Goal: Task Accomplishment & Management: Manage account settings

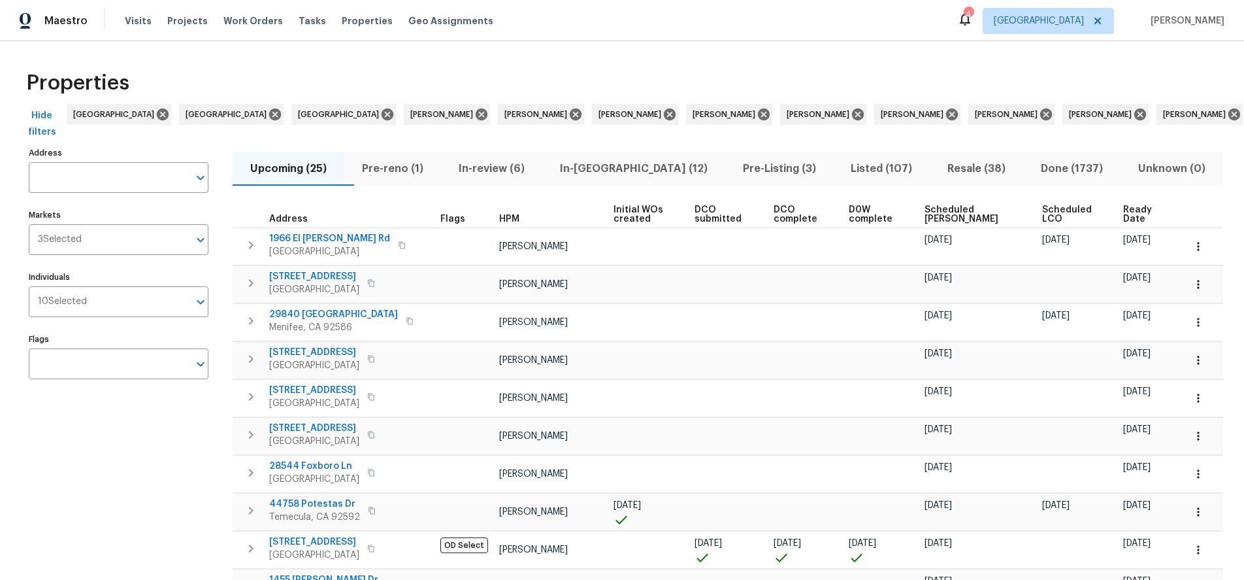
click at [966, 216] on span "Scheduled [PERSON_NAME]" at bounding box center [972, 214] width 95 height 18
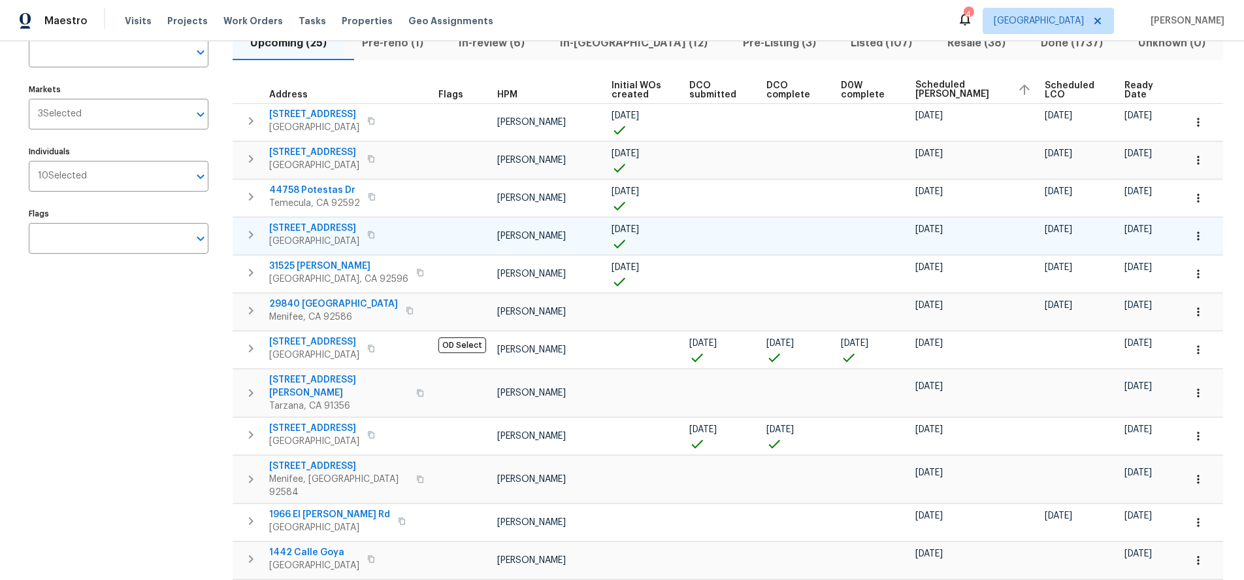
scroll to position [131, 0]
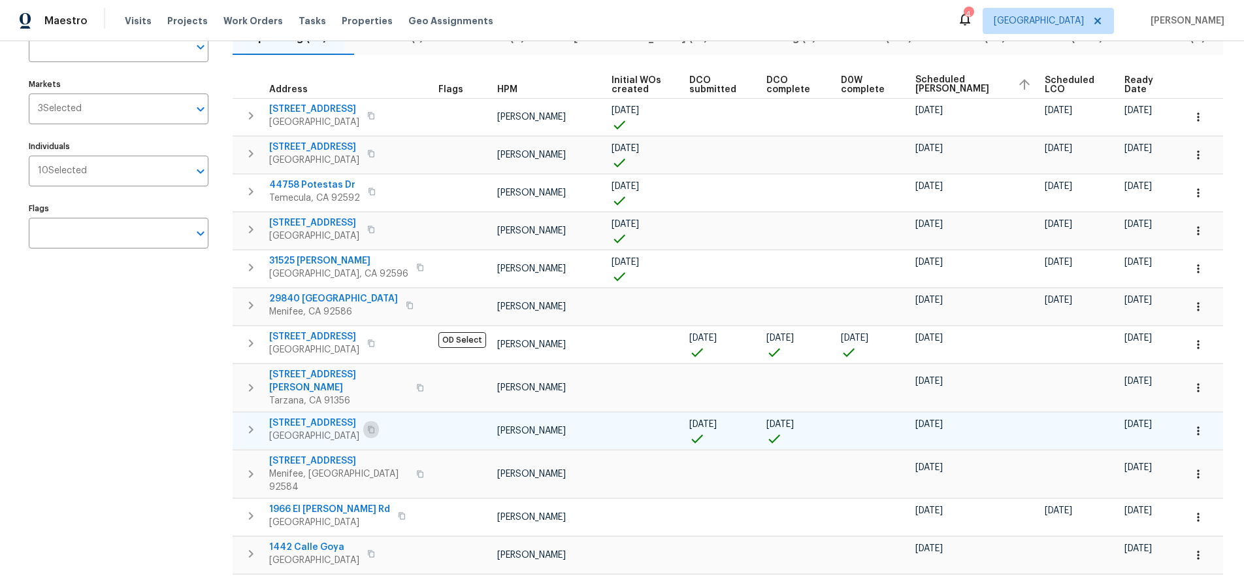
click at [367, 426] on icon "button" at bounding box center [371, 430] width 8 height 8
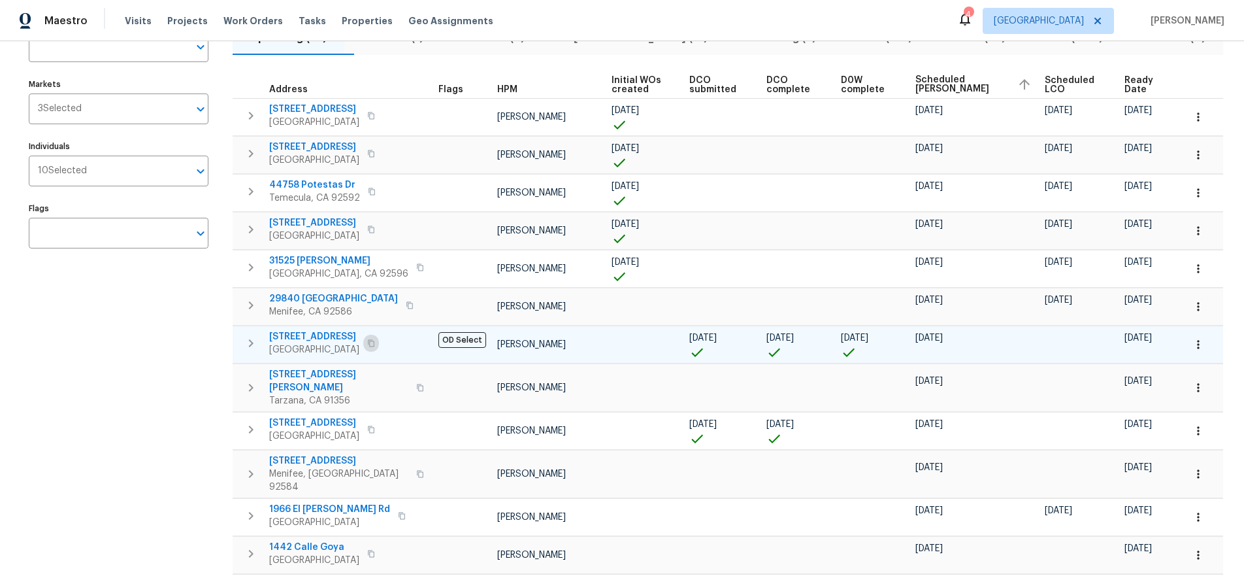
click at [375, 343] on icon "button" at bounding box center [371, 343] width 7 height 7
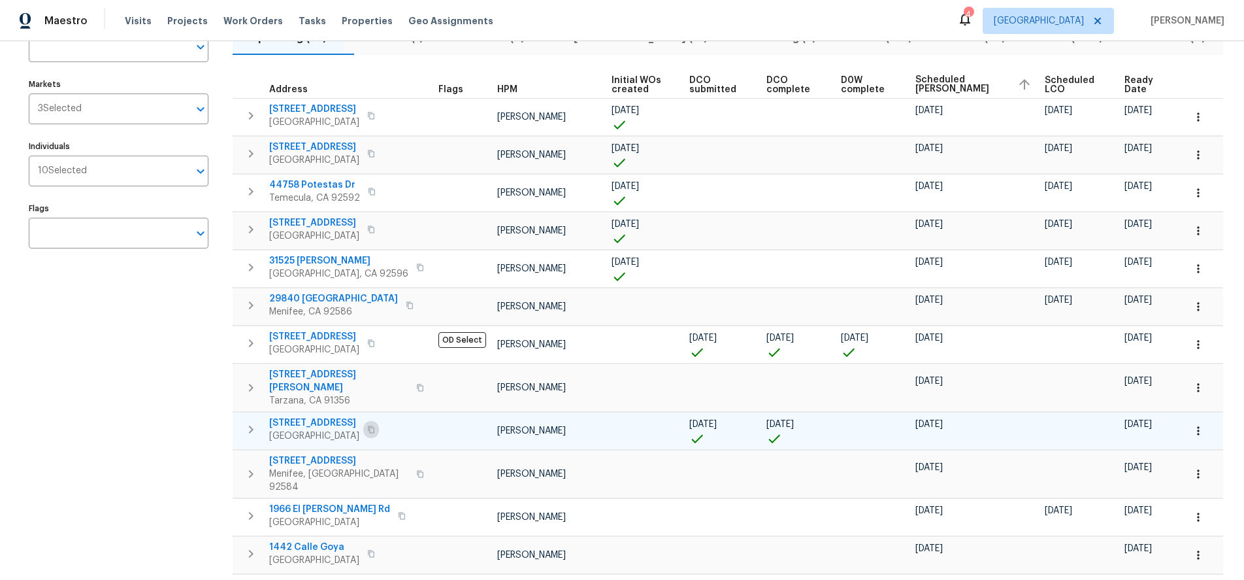
click at [368, 426] on icon "button" at bounding box center [371, 429] width 7 height 7
click at [368, 426] on icon "button" at bounding box center [371, 430] width 8 height 8
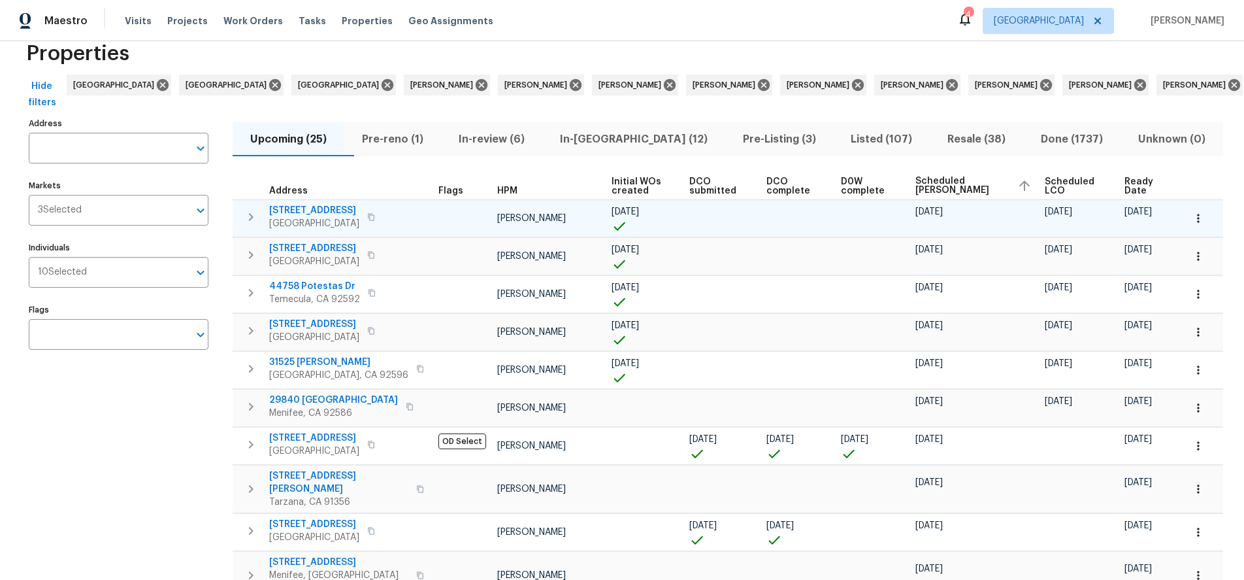
scroll to position [0, 0]
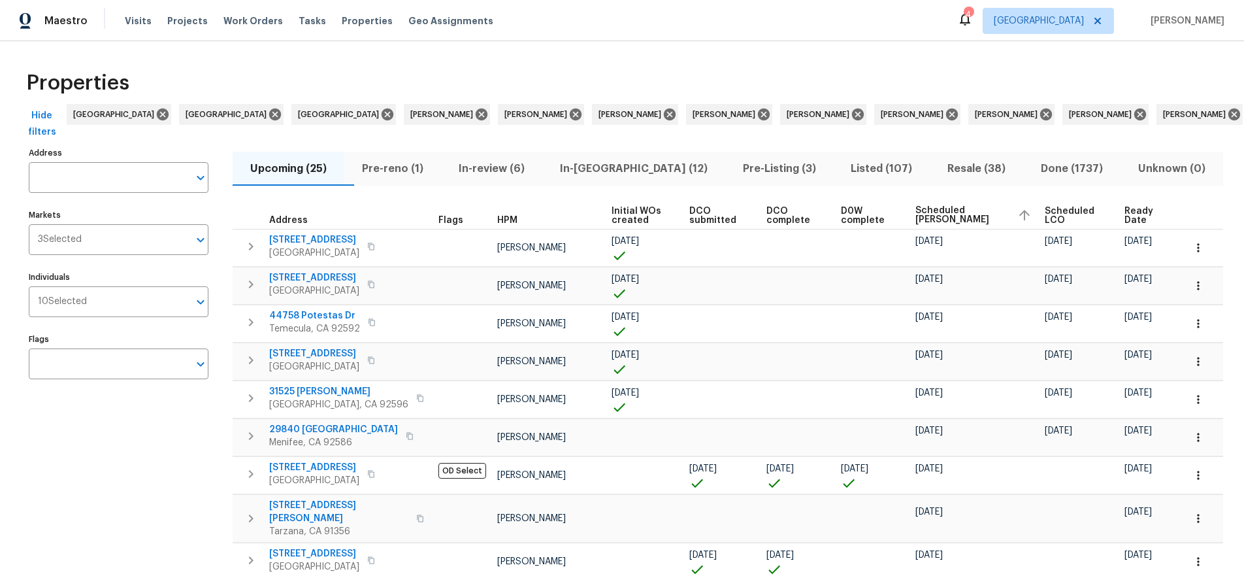
click at [841, 163] on span "Listed (107)" at bounding box center [881, 168] width 81 height 18
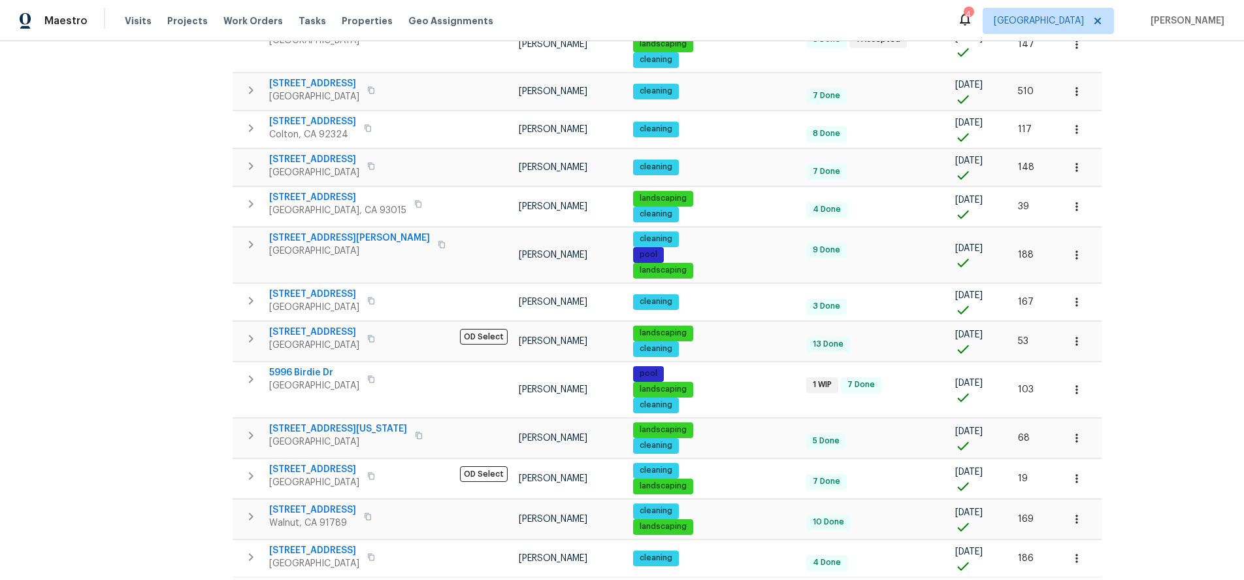
scroll to position [761, 0]
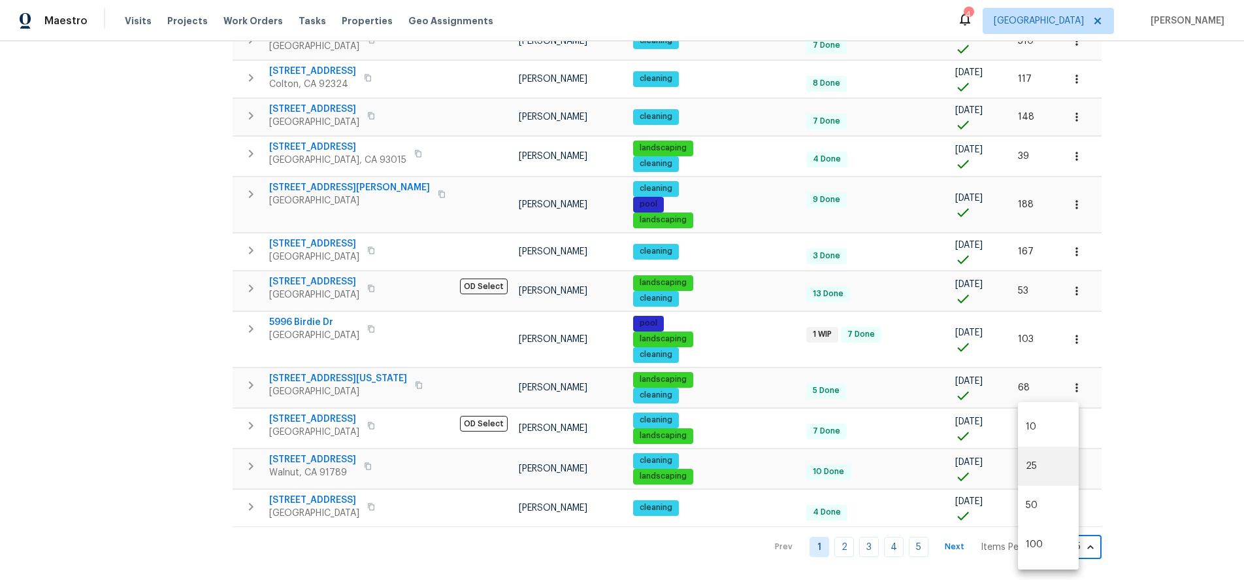
click at [1053, 537] on body "Maestro Visits Projects Work Orders Tasks Properties Geo Assignments 4 [GEOGRAP…" at bounding box center [622, 290] width 1244 height 580
click at [1047, 542] on li "100" at bounding box center [1048, 544] width 61 height 39
type input "100"
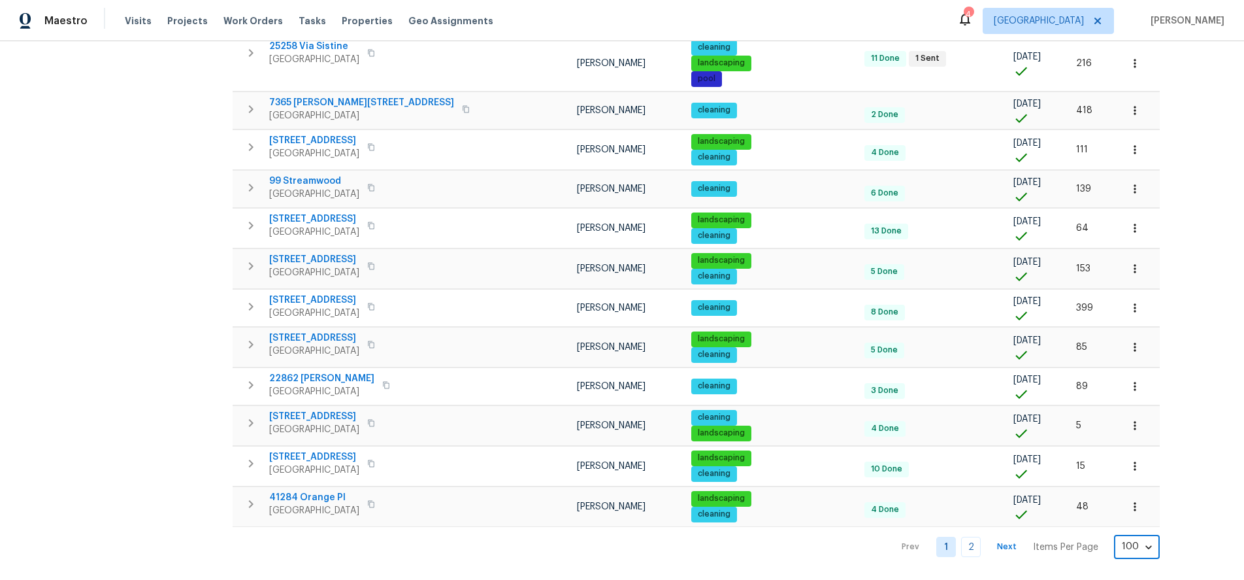
scroll to position [3869, 0]
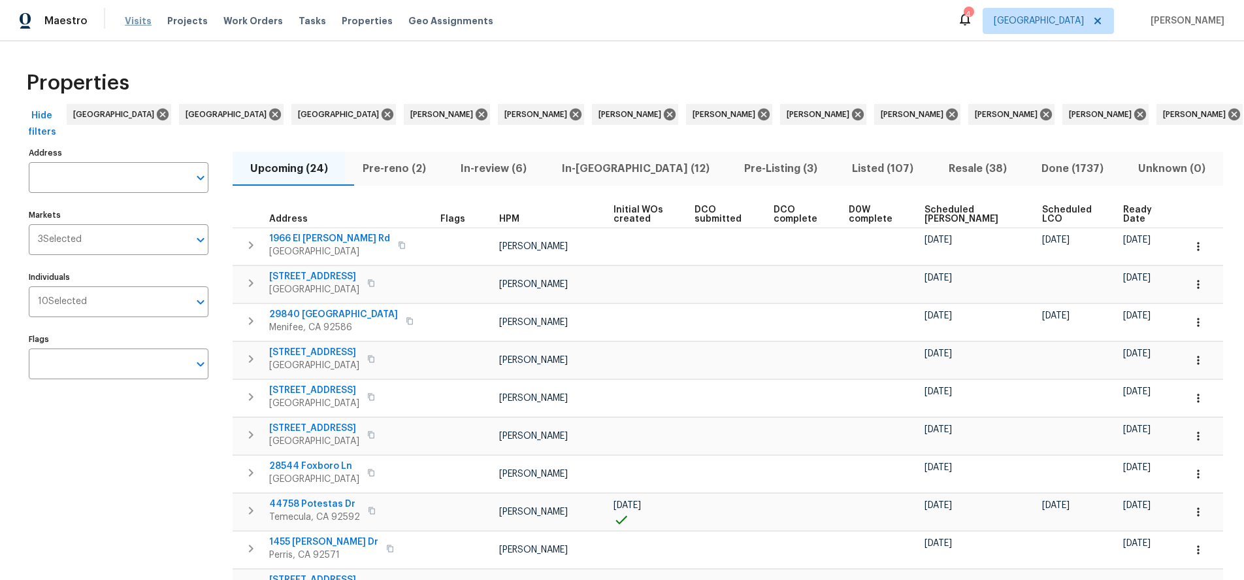
click at [129, 25] on span "Visits" at bounding box center [138, 20] width 27 height 13
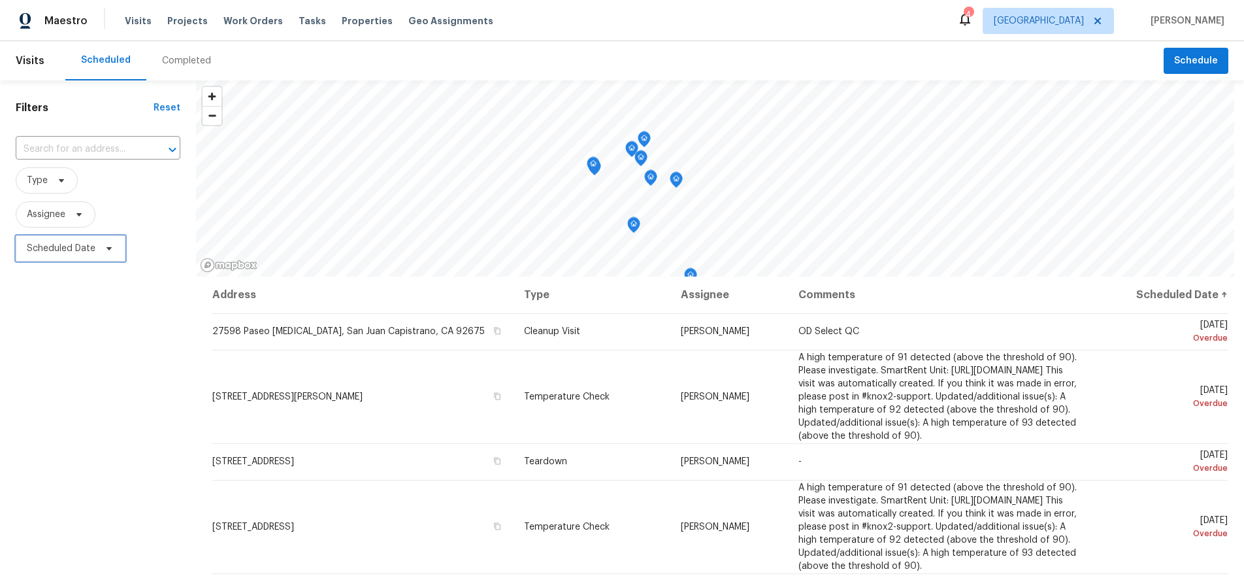
click at [82, 246] on span "Scheduled Date" at bounding box center [61, 248] width 69 height 13
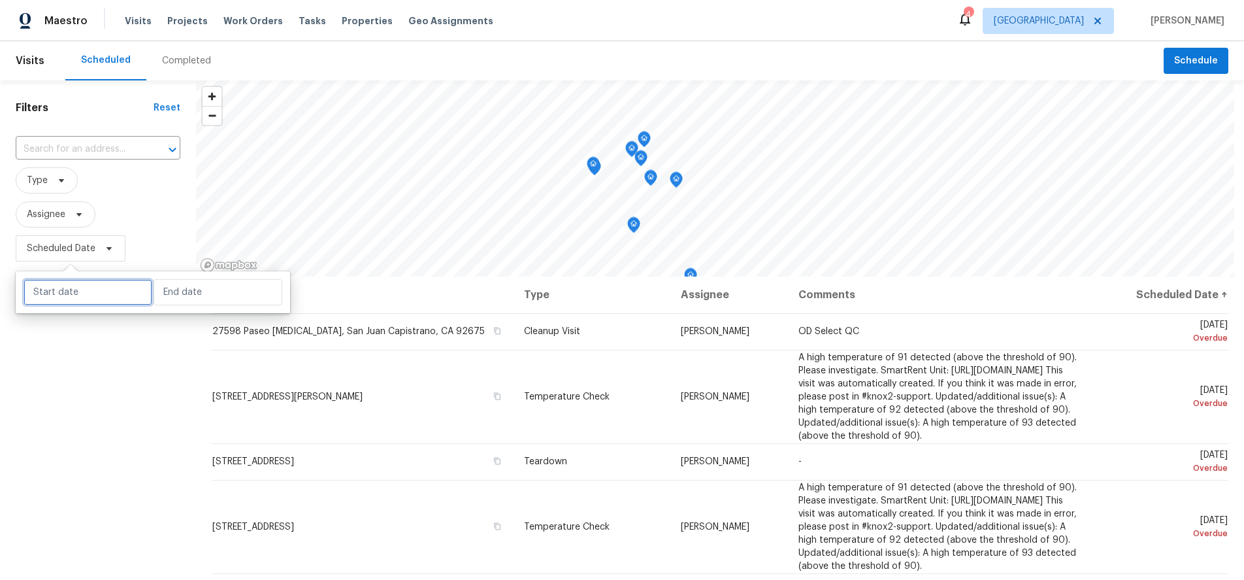
click at [85, 291] on input "text" at bounding box center [88, 292] width 129 height 26
select select "7"
select select "2025"
select select "8"
select select "2025"
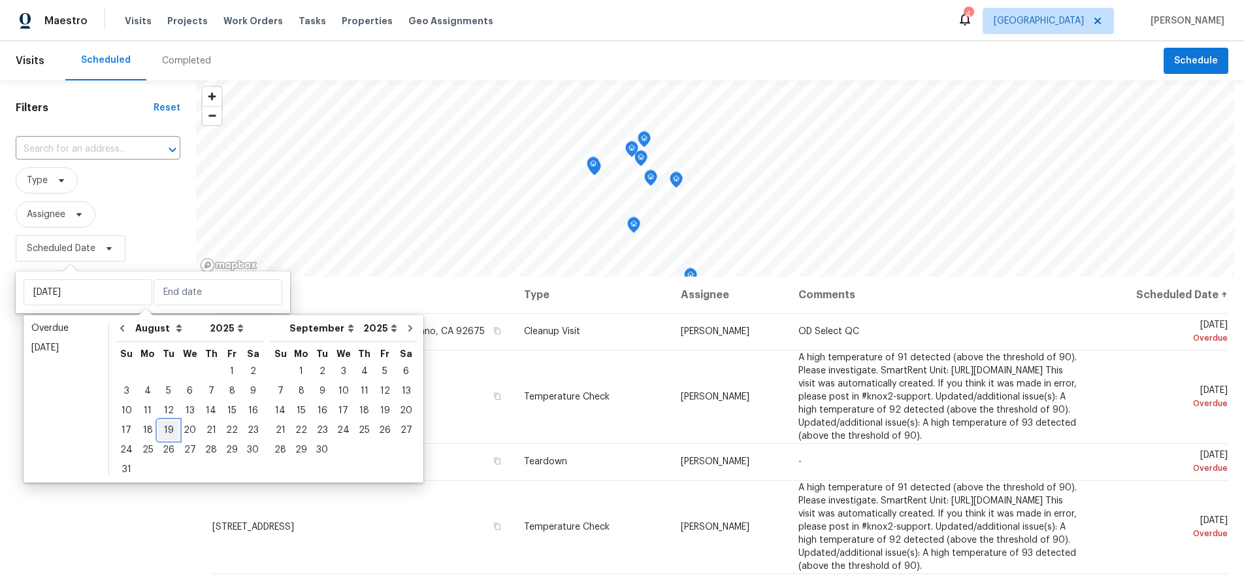
click at [163, 427] on div "19" at bounding box center [168, 430] width 21 height 18
type input "Tue, Aug 19"
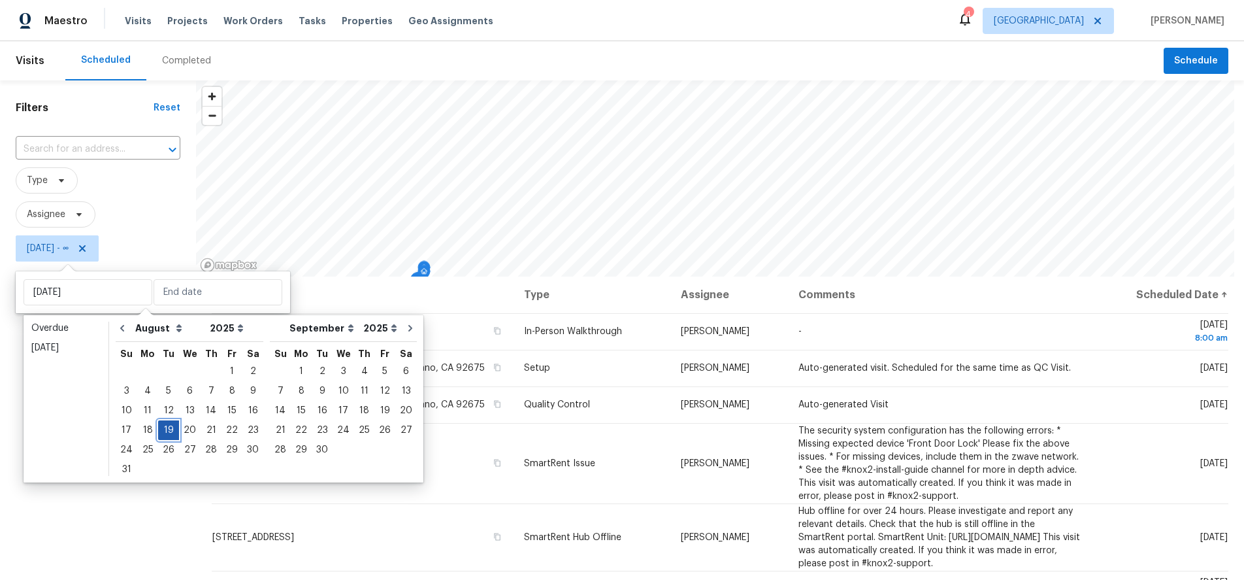
click at [163, 427] on div "19" at bounding box center [168, 430] width 21 height 18
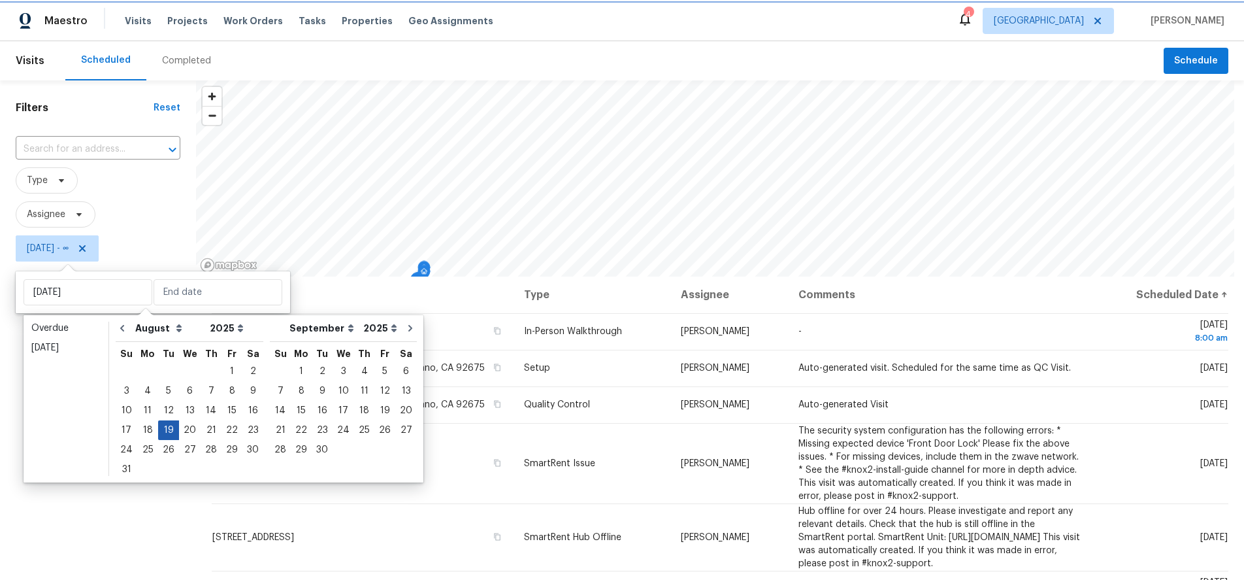
type input "Tue, Aug 19"
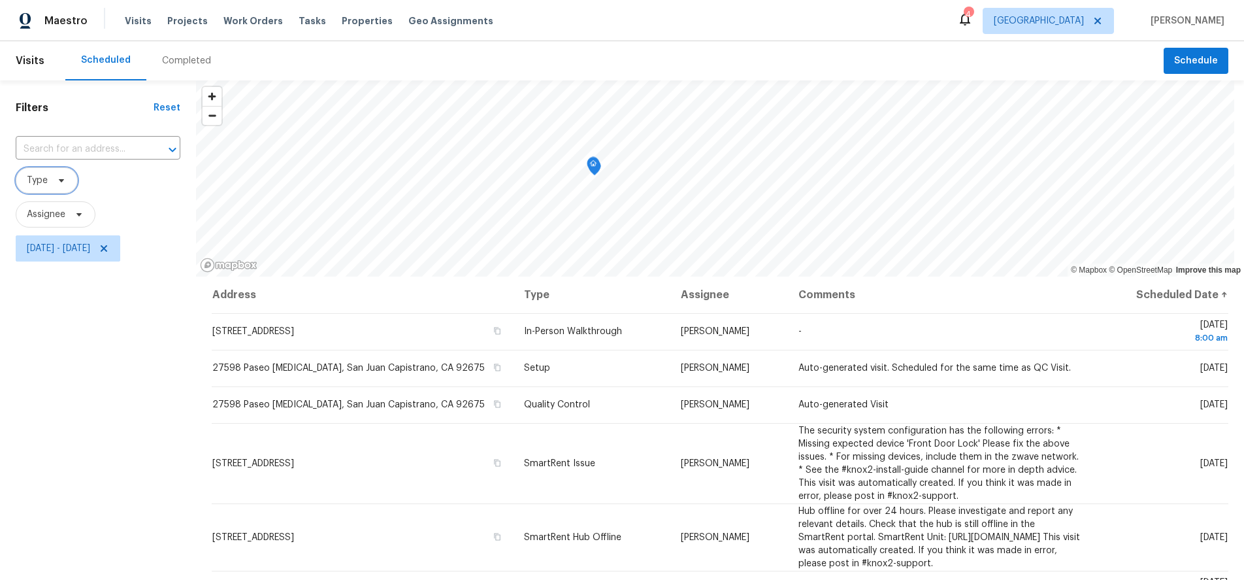
click at [51, 179] on span "Type" at bounding box center [47, 180] width 62 height 26
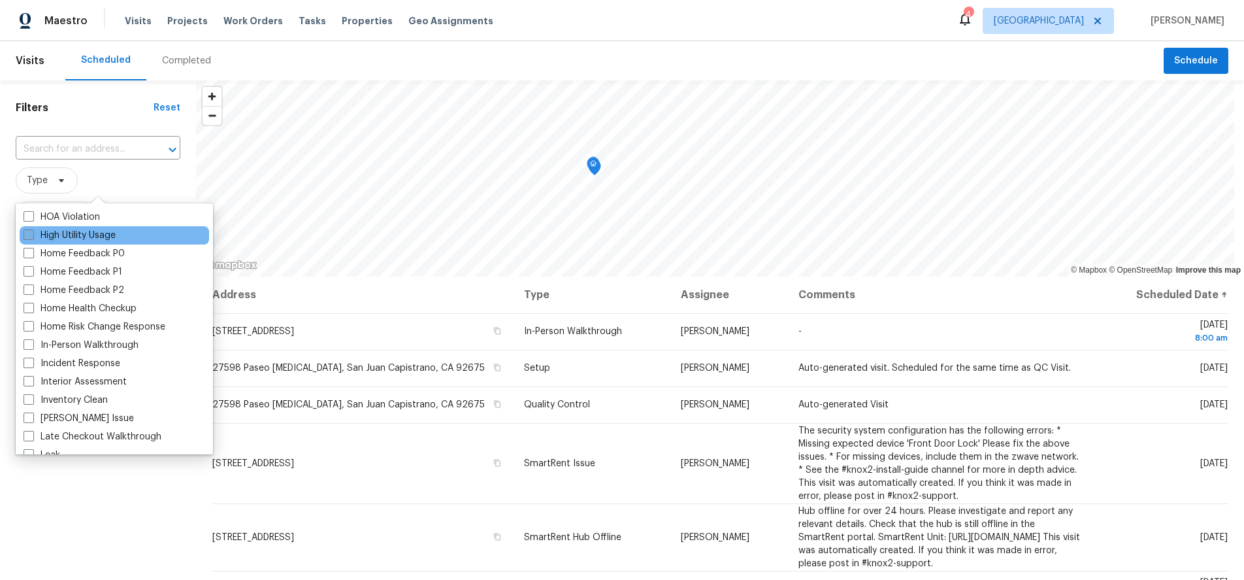
scroll to position [392, 0]
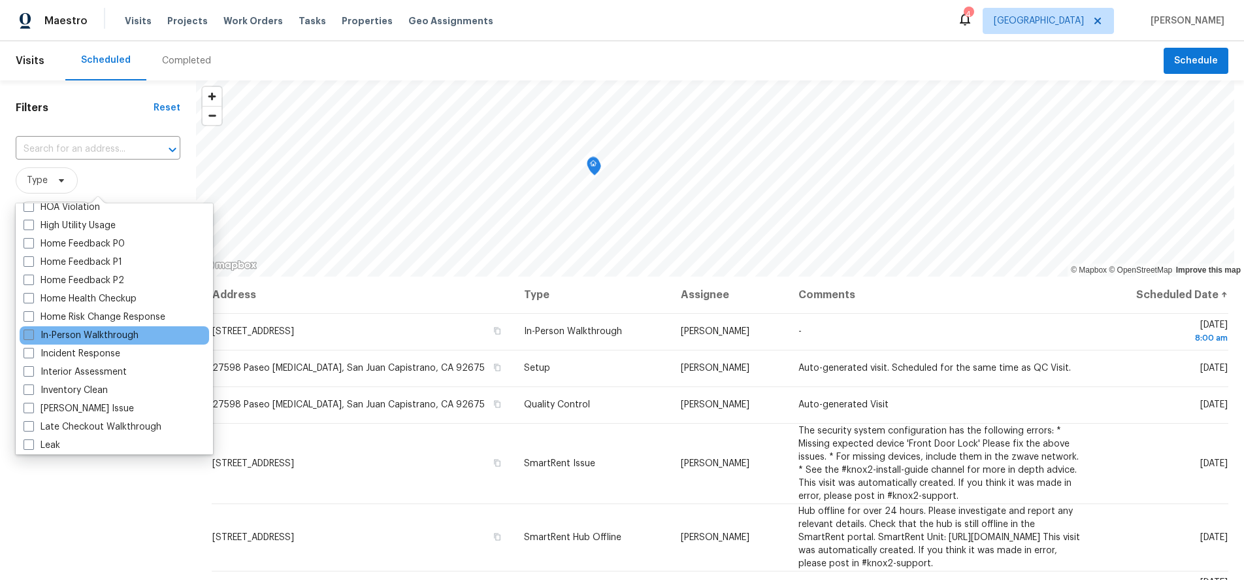
click at [24, 335] on span at bounding box center [29, 334] width 10 height 10
click at [24, 335] on input "In-Person Walkthrough" at bounding box center [28, 333] width 8 height 8
checkbox input "true"
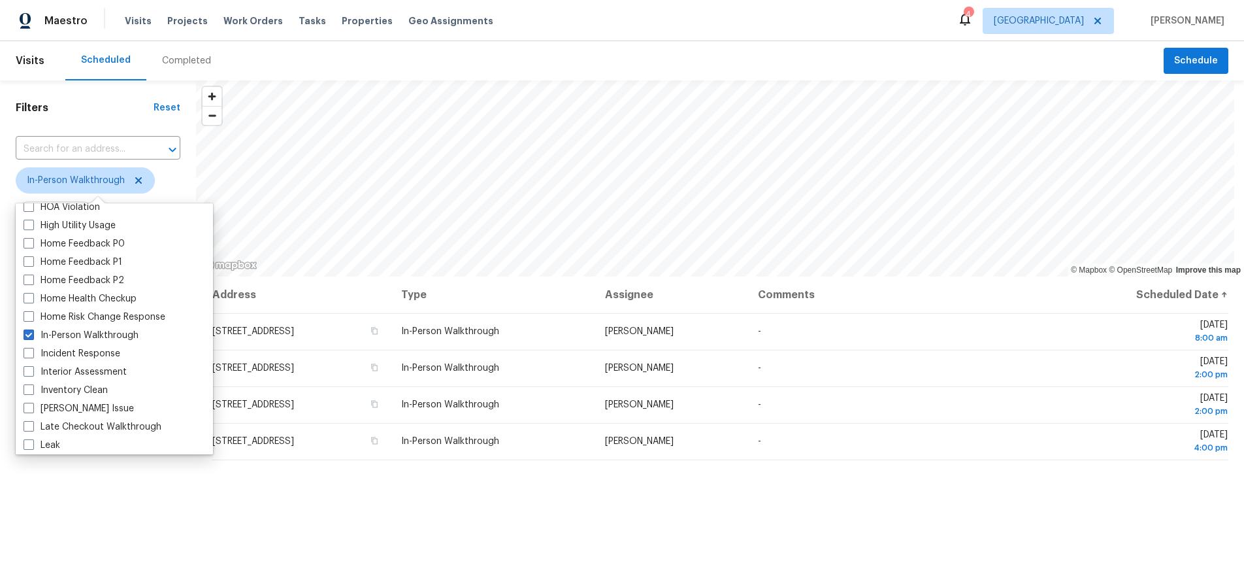
click at [85, 525] on div "Filters Reset ​ In-Person Walkthrough Assignee Tue, Aug 19 - Tue, Aug 19" at bounding box center [98, 410] width 196 height 660
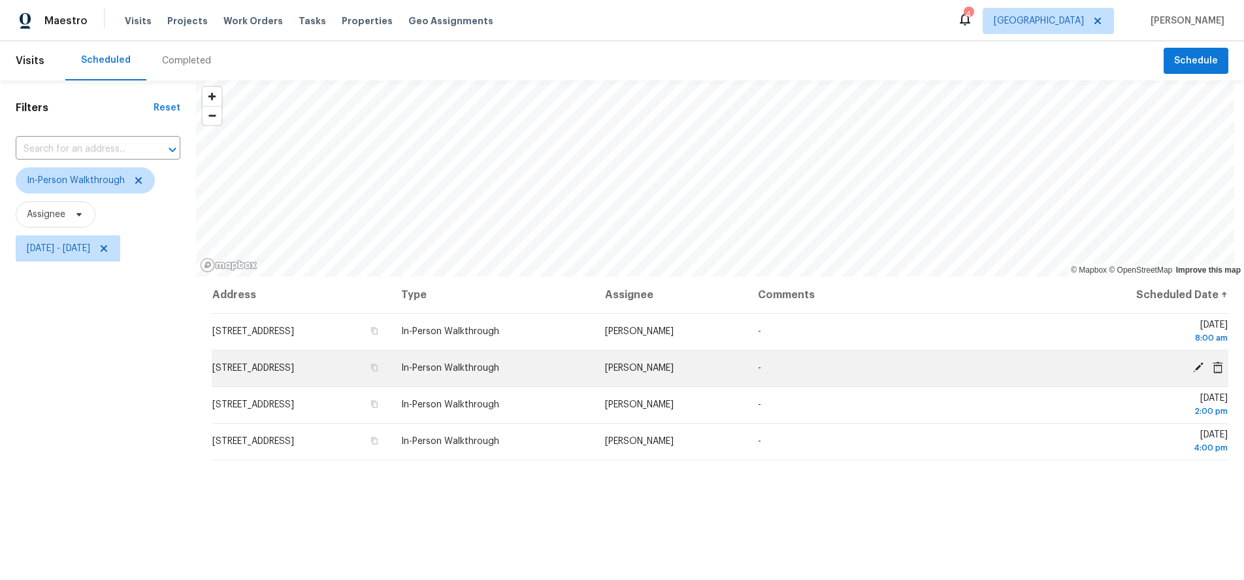
click at [1194, 367] on icon at bounding box center [1199, 367] width 10 height 10
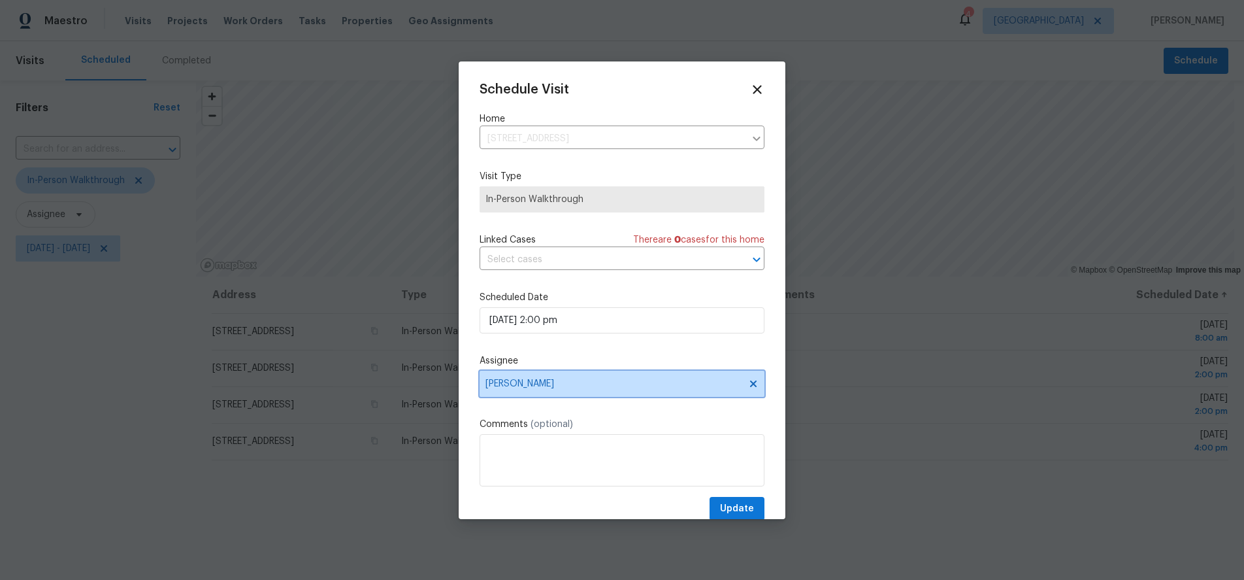
click at [589, 378] on span "[PERSON_NAME]" at bounding box center [614, 383] width 256 height 10
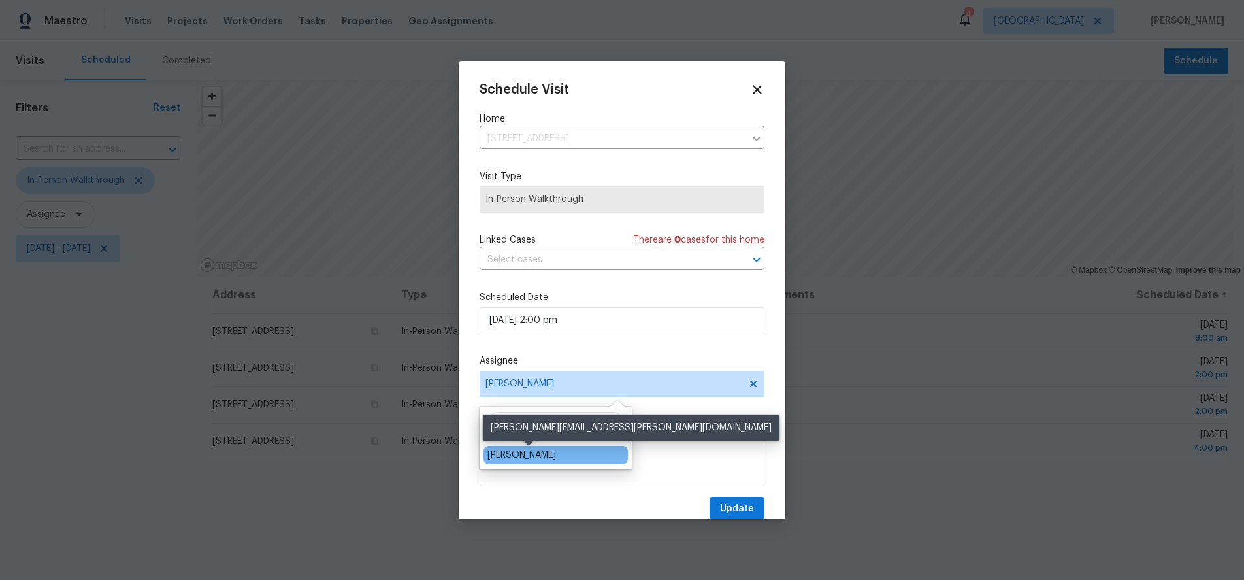
type input "Mirabella"
click at [541, 458] on div "[PERSON_NAME]" at bounding box center [522, 454] width 69 height 13
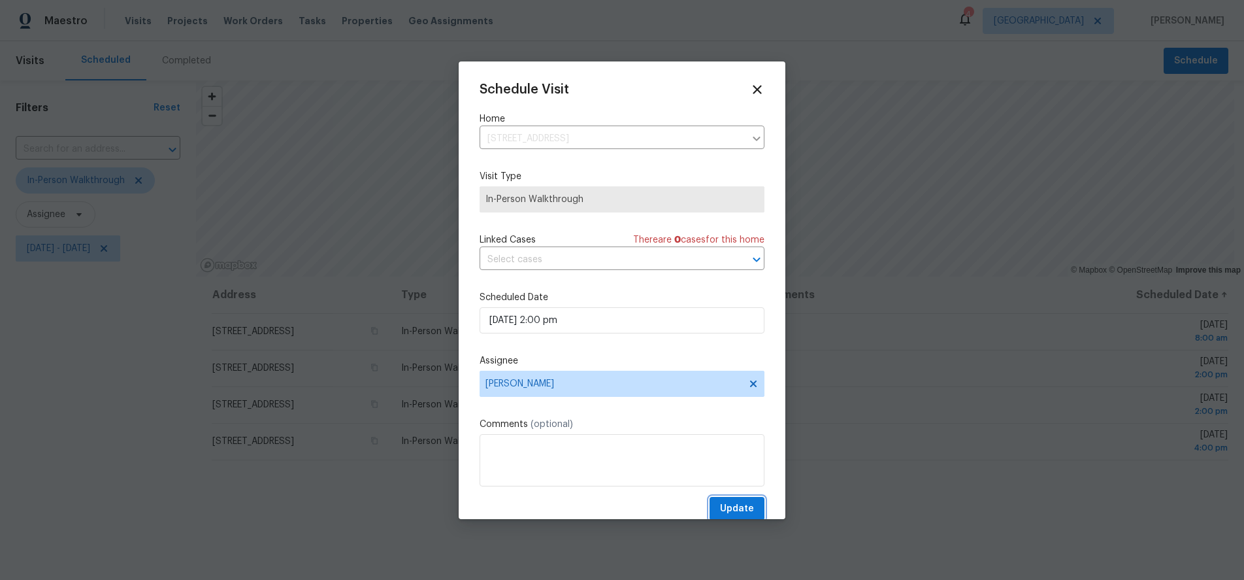
click at [720, 504] on span "Update" at bounding box center [737, 509] width 34 height 16
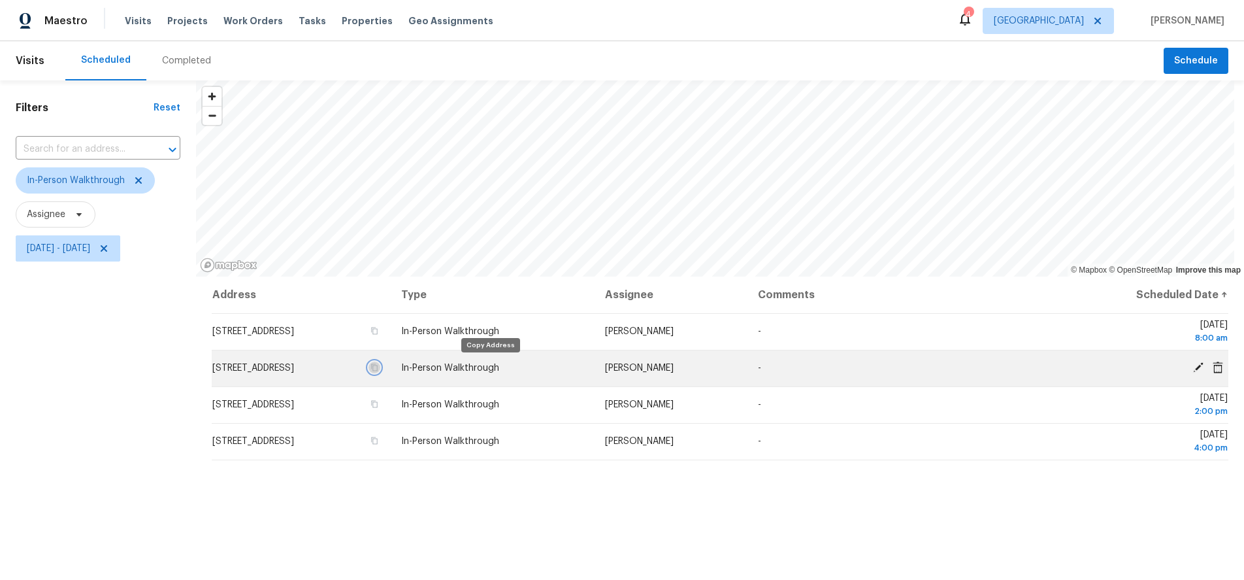
click at [378, 367] on icon "button" at bounding box center [375, 367] width 8 height 8
click at [378, 363] on icon "button" at bounding box center [375, 367] width 8 height 8
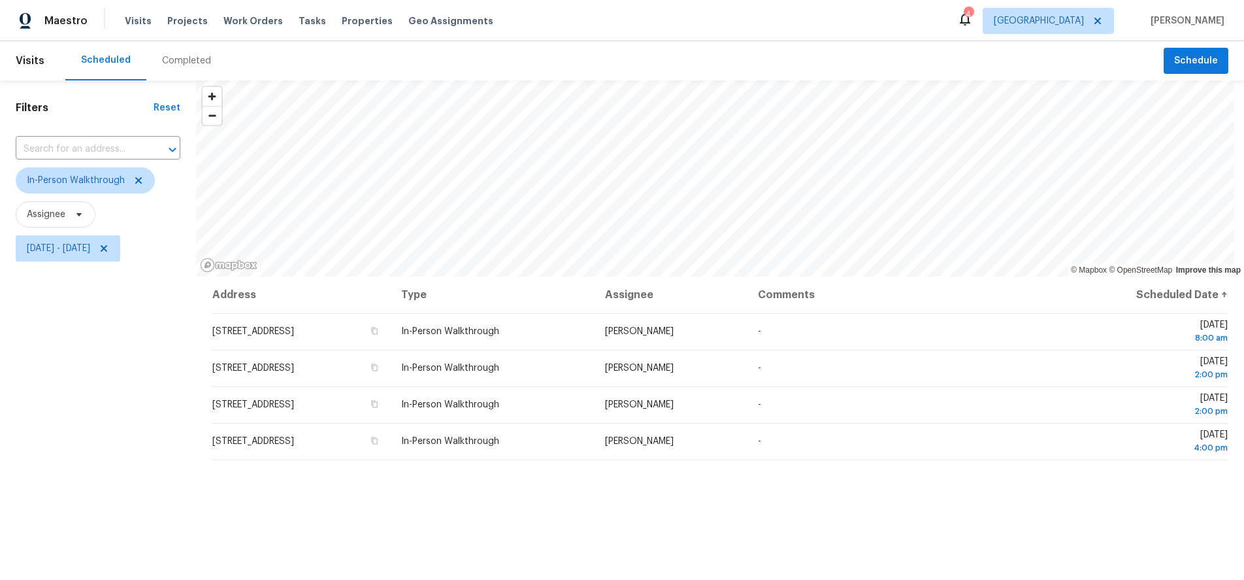
click at [92, 380] on div "Filters Reset ​ In-Person Walkthrough Assignee Tue, Aug 19 - Tue, Aug 19" at bounding box center [98, 410] width 196 height 660
